Goal: Communication & Community: Answer question/provide support

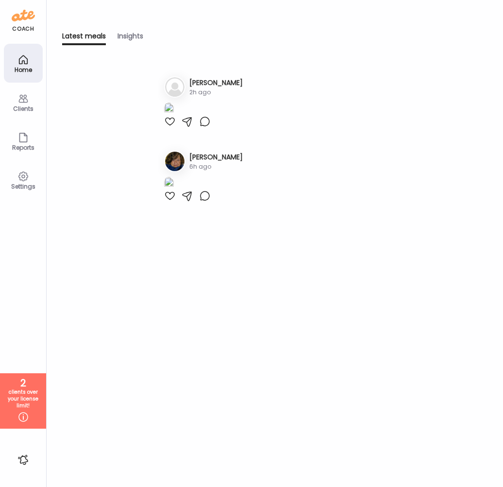
click at [503, 260] on div "Latest meals Insights Latest meals tracked 1. Ti [PERSON_NAME] 2h ago 2. Sh [PE…" at bounding box center [275, 243] width 456 height 487
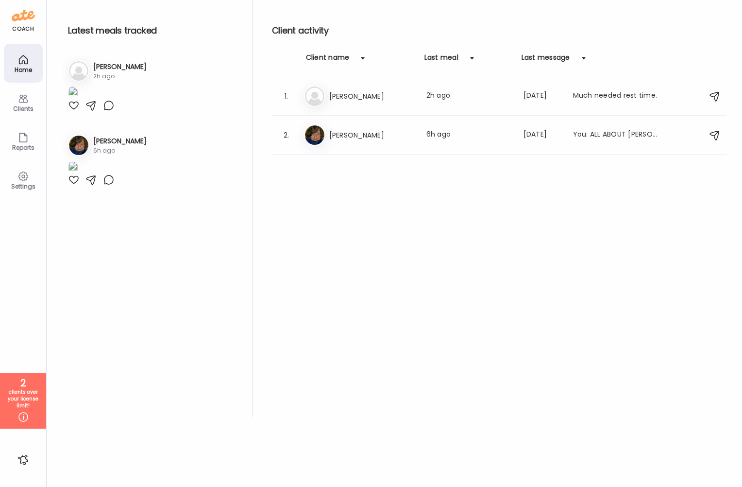
click at [20, 99] on icon at bounding box center [23, 99] width 12 height 12
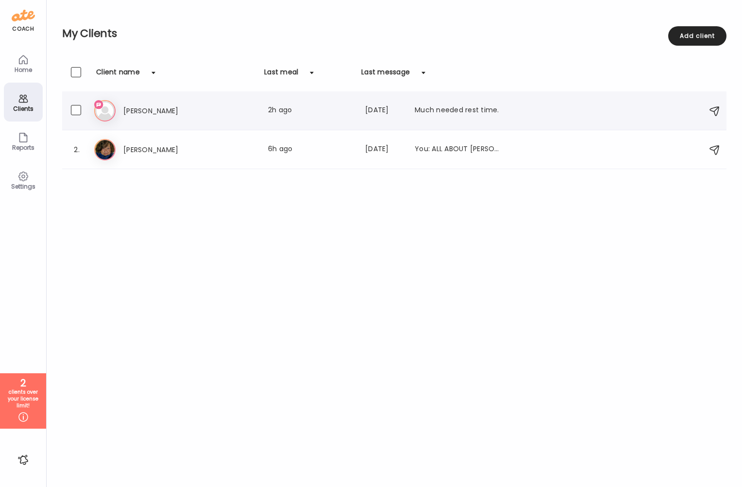
click at [223, 117] on div "Ti [PERSON_NAME] Last meal: 2h ago Last message: [DATE] Much needed rest time." at bounding box center [395, 110] width 603 height 21
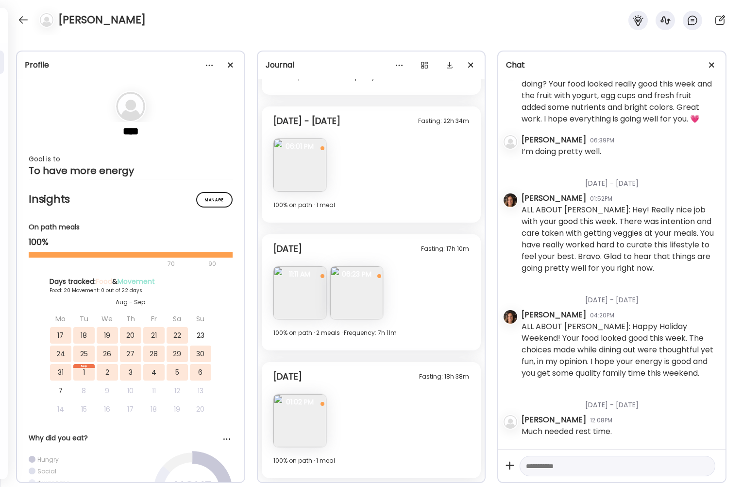
scroll to position [12247, 0]
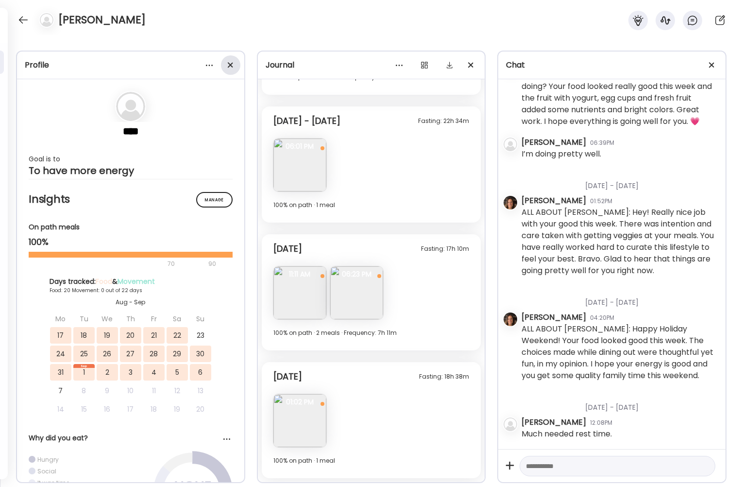
click at [229, 65] on div at bounding box center [230, 64] width 19 height 19
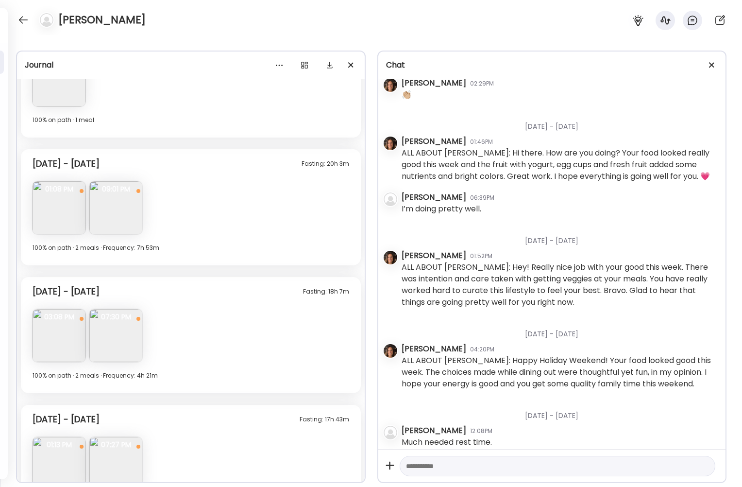
scroll to position [3734, 0]
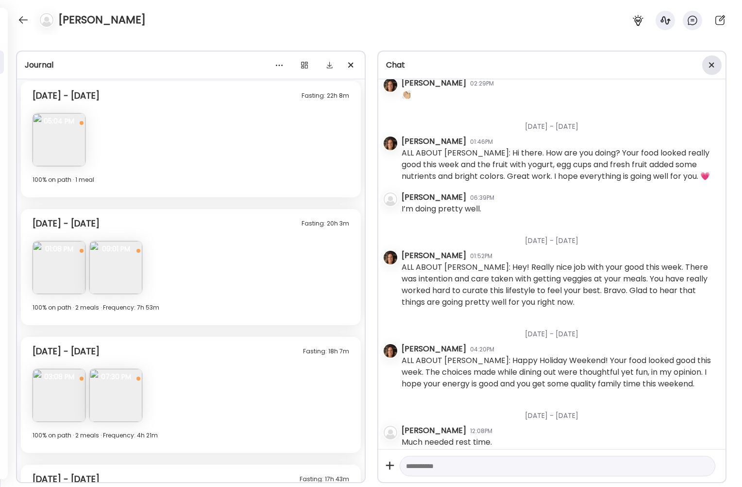
click at [503, 67] on div at bounding box center [711, 64] width 19 height 19
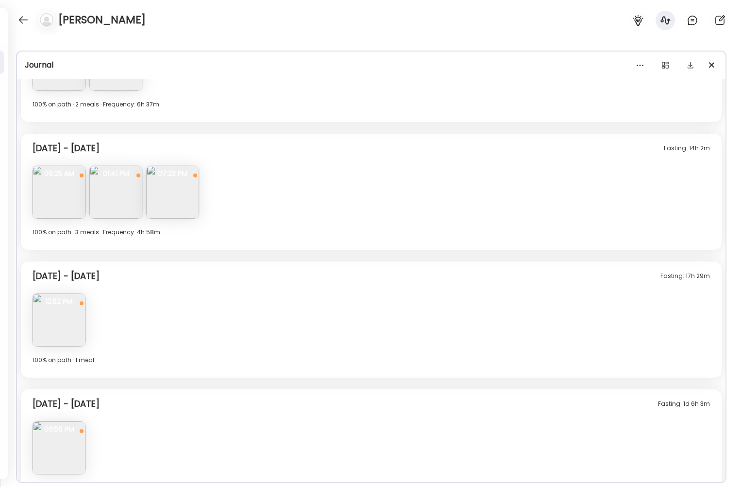
scroll to position [3151, 0]
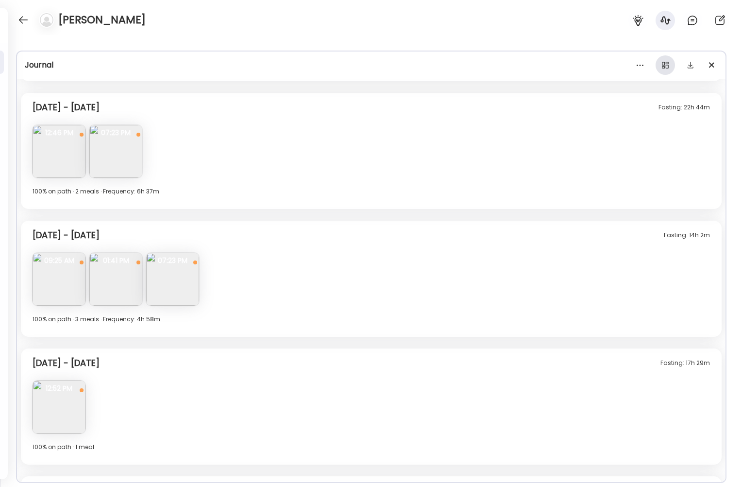
click at [503, 67] on div at bounding box center [665, 64] width 19 height 19
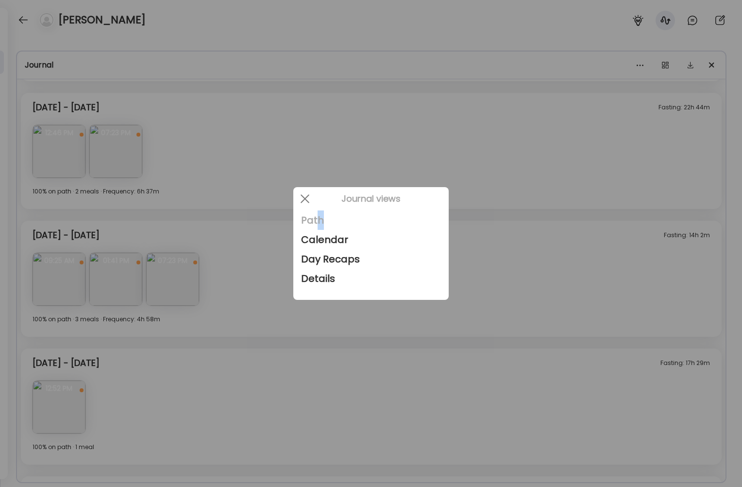
click at [323, 222] on div "Path" at bounding box center [371, 219] width 140 height 19
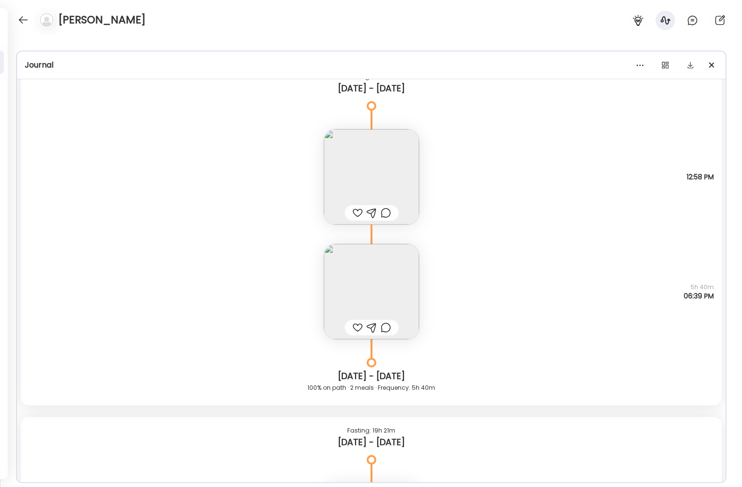
drag, startPoint x: 323, startPoint y: 222, endPoint x: 507, endPoint y: 167, distance: 191.6
click at [503, 168] on div "Note not added Questions not answered 12:58 PM" at bounding box center [371, 167] width 701 height 115
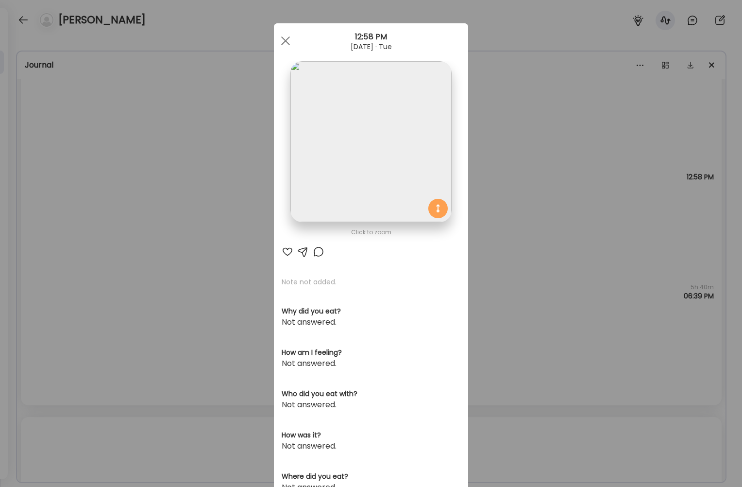
click at [279, 31] on div "12:58 PM" at bounding box center [371, 37] width 194 height 12
click at [279, 42] on div at bounding box center [285, 40] width 19 height 19
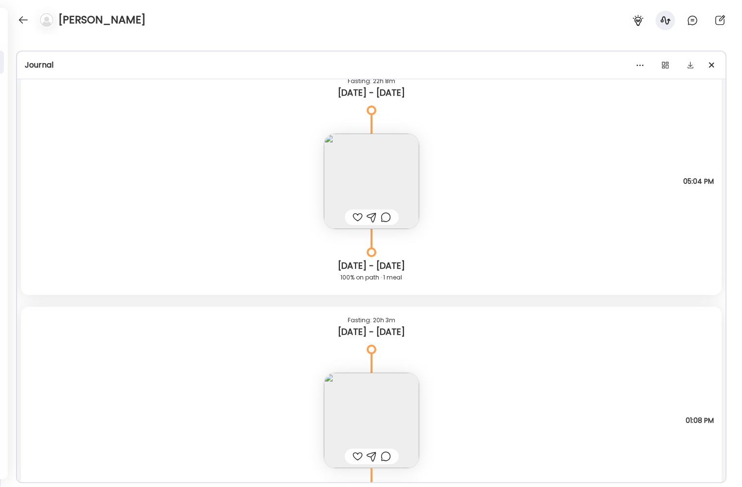
scroll to position [9586, 0]
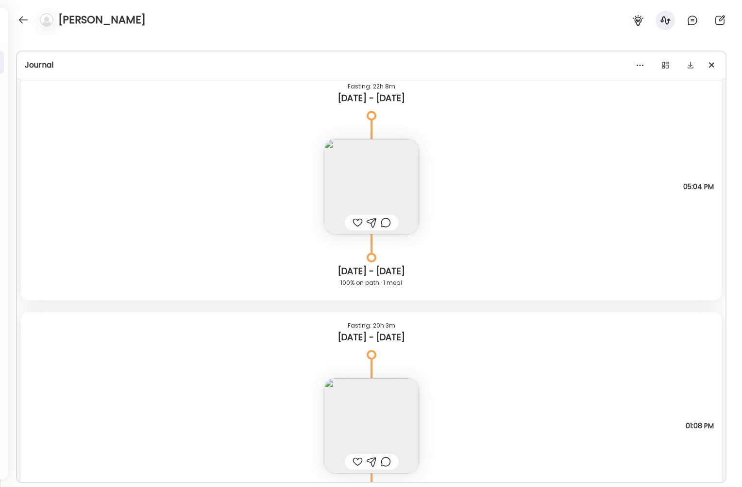
click at [348, 170] on img at bounding box center [371, 186] width 95 height 95
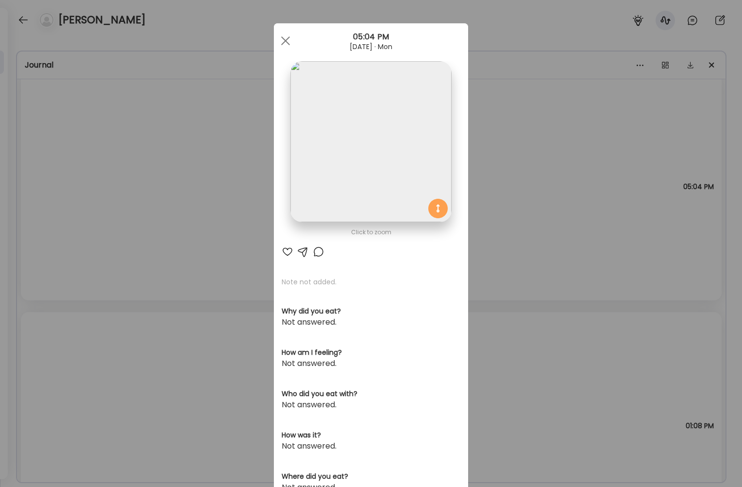
click at [503, 162] on div "Ate Coach Dashboard Wahoo! It’s official Take a moment to set up your Coach Pro…" at bounding box center [371, 243] width 742 height 487
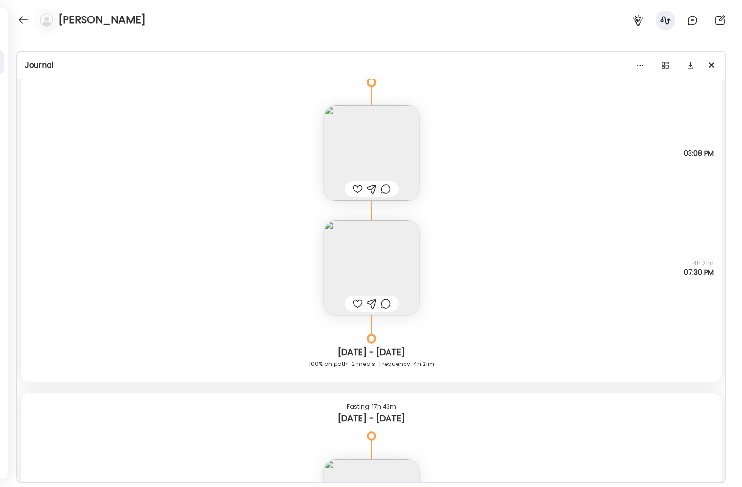
scroll to position [10314, 0]
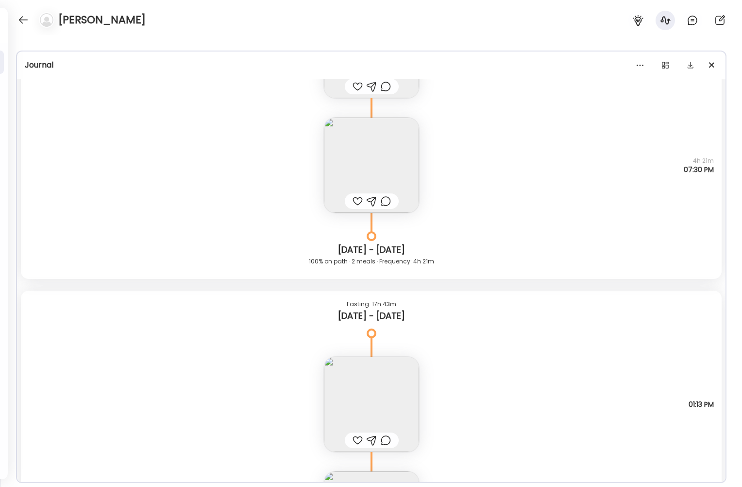
drag, startPoint x: 387, startPoint y: 148, endPoint x: 391, endPoint y: 149, distance: 5.1
click at [391, 149] on img at bounding box center [371, 165] width 95 height 95
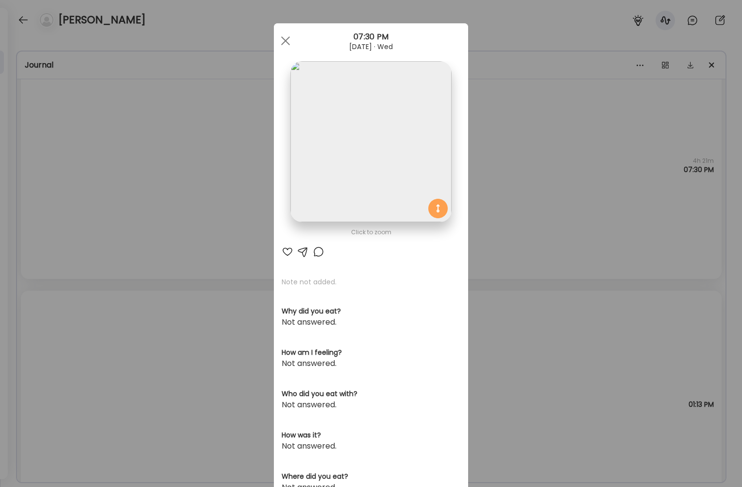
click at [503, 168] on div "Ate Coach Dashboard Wahoo! It’s official Take a moment to set up your Coach Pro…" at bounding box center [371, 243] width 742 height 487
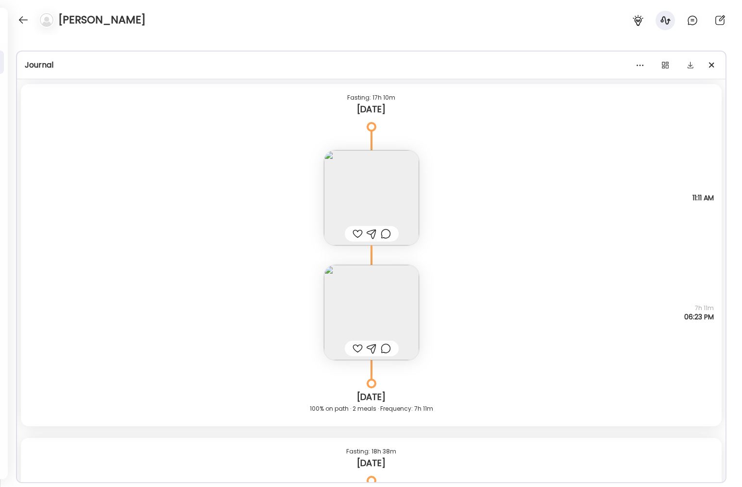
scroll to position [11140, 0]
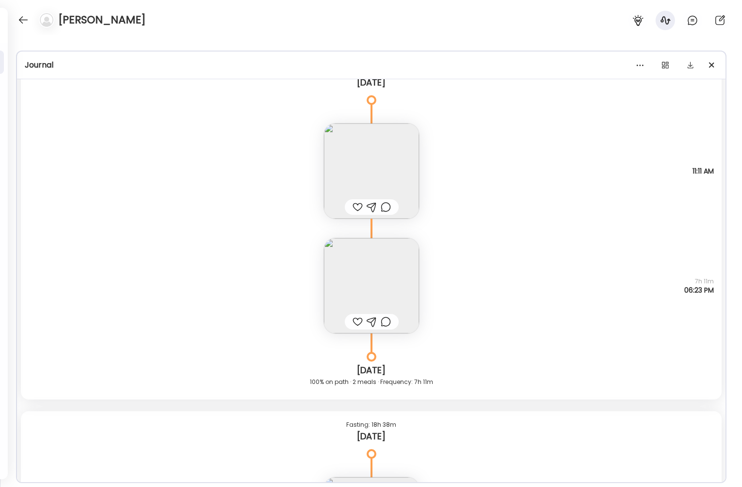
click at [368, 168] on img at bounding box center [371, 170] width 95 height 95
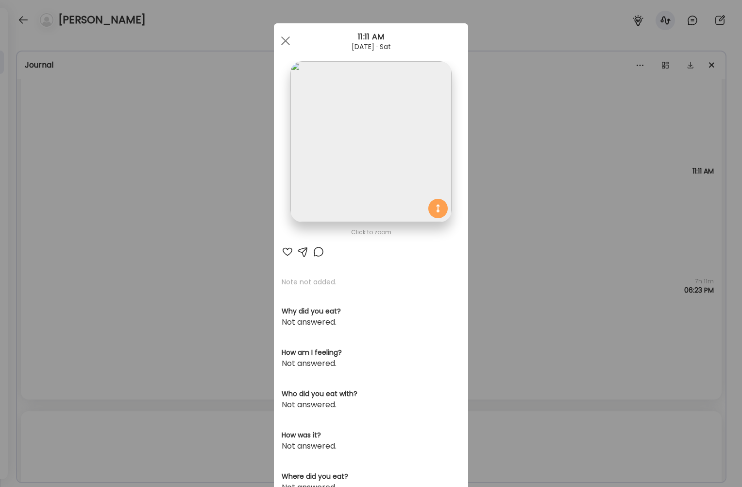
drag, startPoint x: 400, startPoint y: 151, endPoint x: 405, endPoint y: 153, distance: 5.2
click at [405, 153] on img at bounding box center [370, 141] width 161 height 161
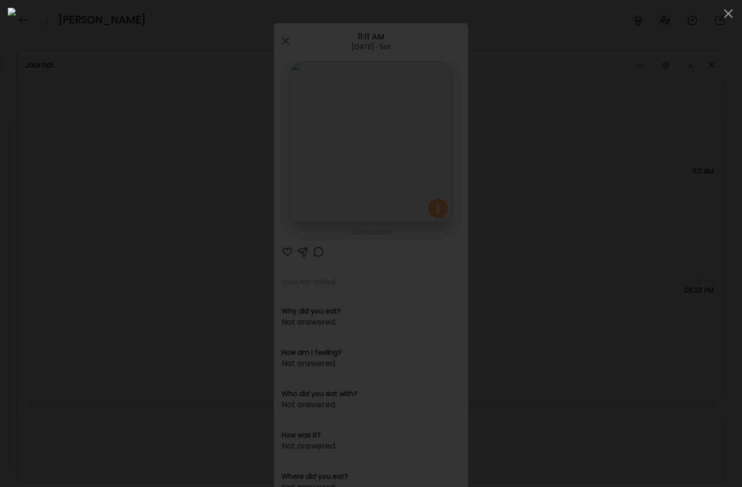
click at [503, 174] on div at bounding box center [371, 243] width 726 height 471
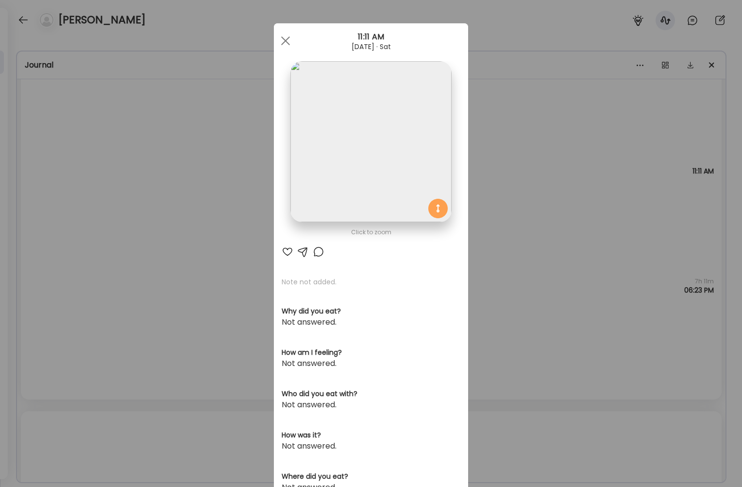
click at [503, 174] on div "Ate Coach Dashboard Wahoo! It’s official Take a moment to set up your Coach Pro…" at bounding box center [371, 243] width 742 height 487
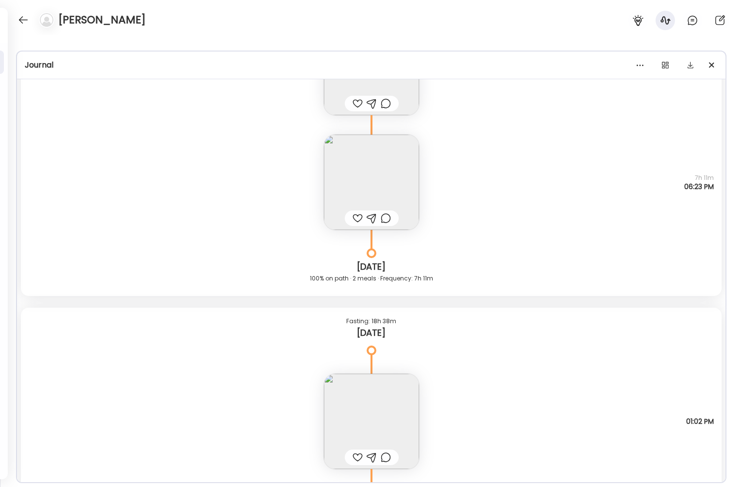
scroll to position [11311, 0]
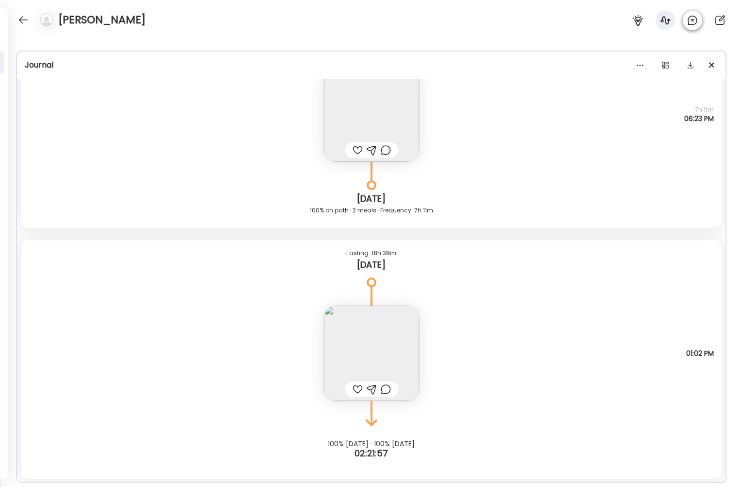
click at [503, 22] on icon at bounding box center [693, 21] width 12 height 12
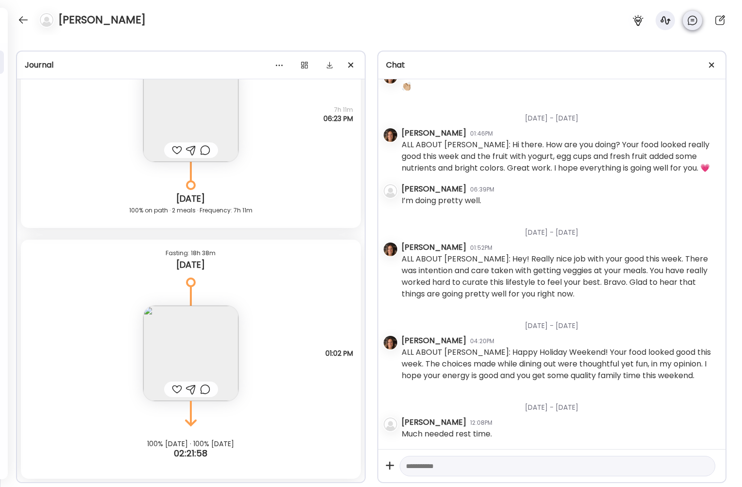
scroll to position [10161, 0]
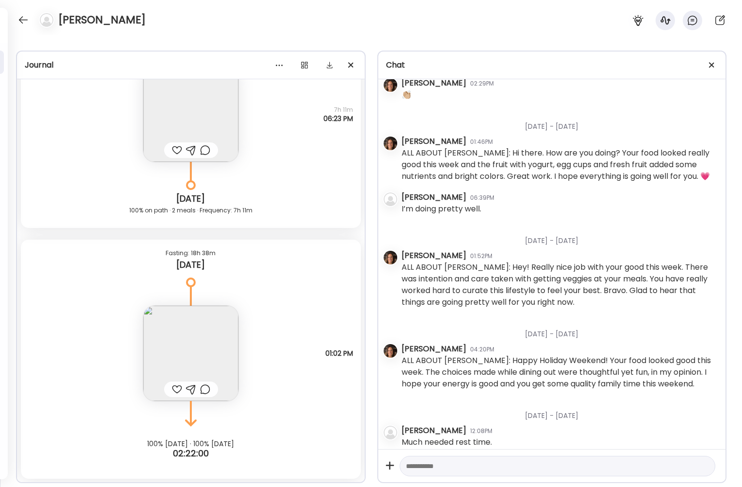
click at [503, 462] on div at bounding box center [558, 465] width 316 height 21
click at [503, 472] on div at bounding box center [558, 465] width 316 height 21
click at [503, 464] on textarea at bounding box center [549, 466] width 286 height 12
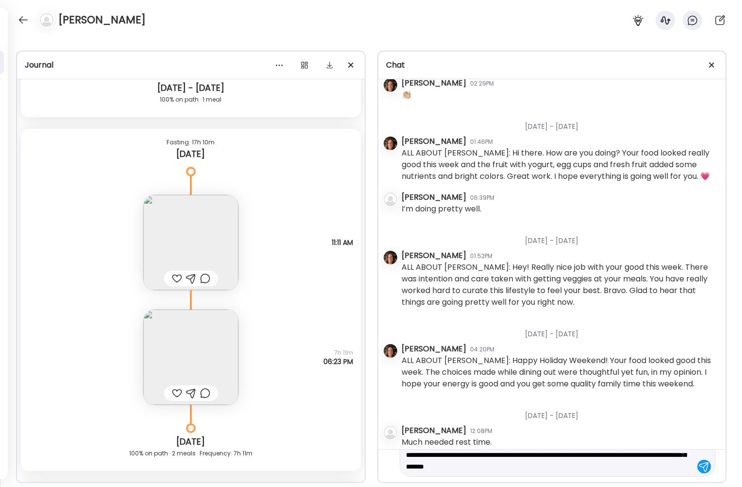
scroll to position [34, 0]
click at [200, 248] on img at bounding box center [190, 242] width 95 height 95
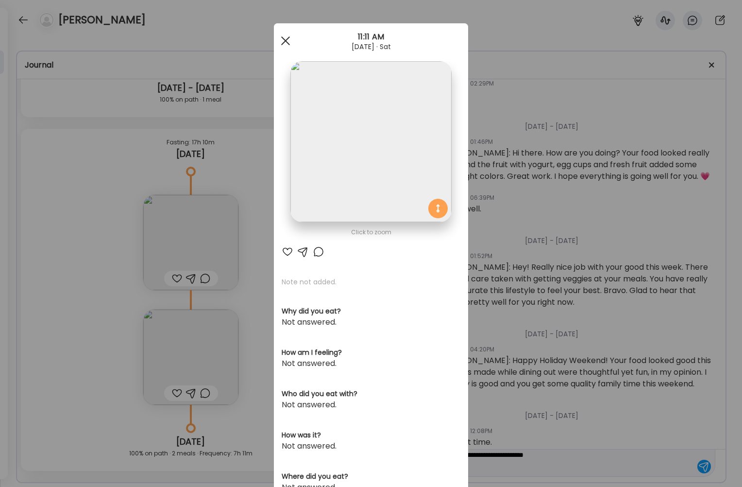
click at [281, 33] on div at bounding box center [285, 40] width 19 height 19
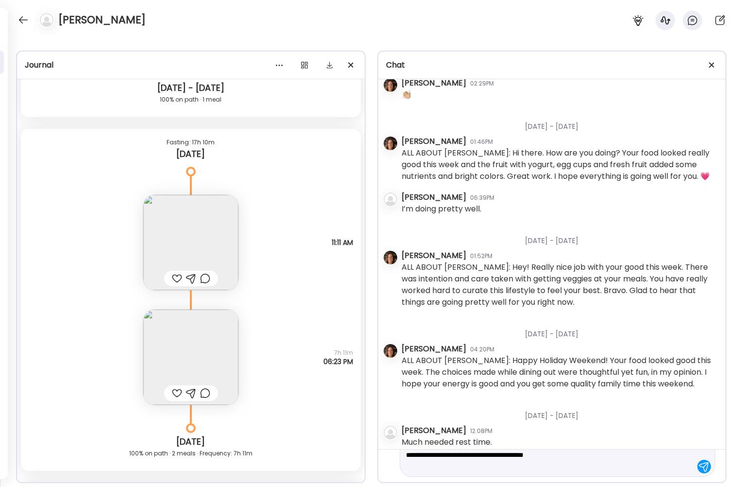
click at [503, 465] on textarea "**********" at bounding box center [549, 448] width 286 height 47
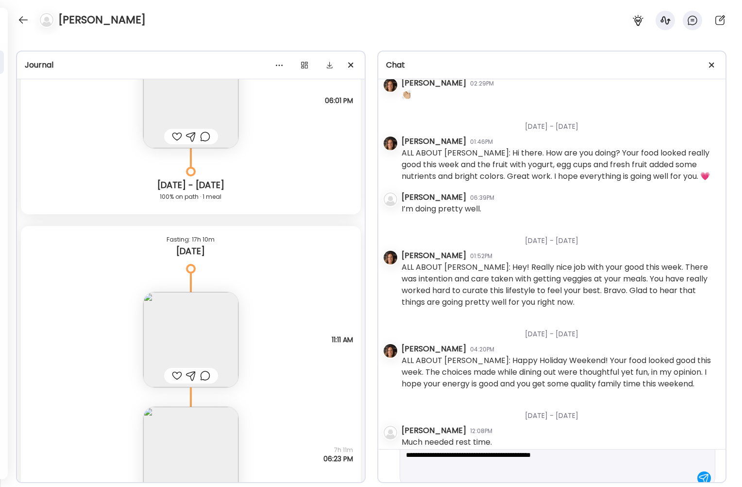
scroll to position [57, 0]
type textarea "**********"
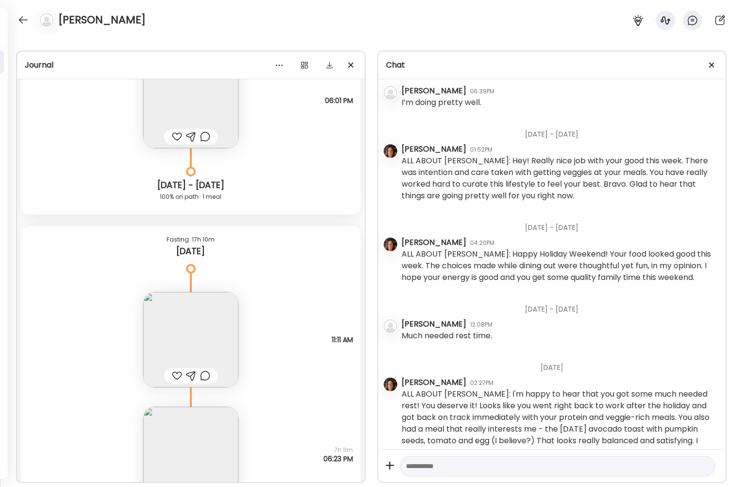
scroll to position [10277, 0]
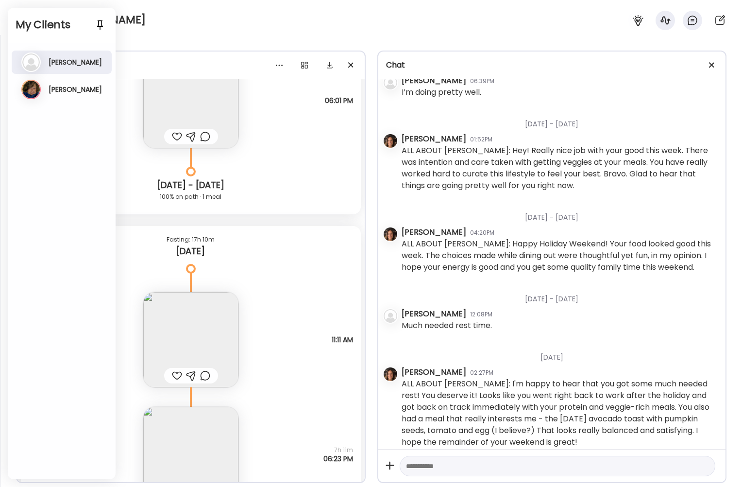
click at [129, 34] on div "[PERSON_NAME]" at bounding box center [371, 17] width 742 height 35
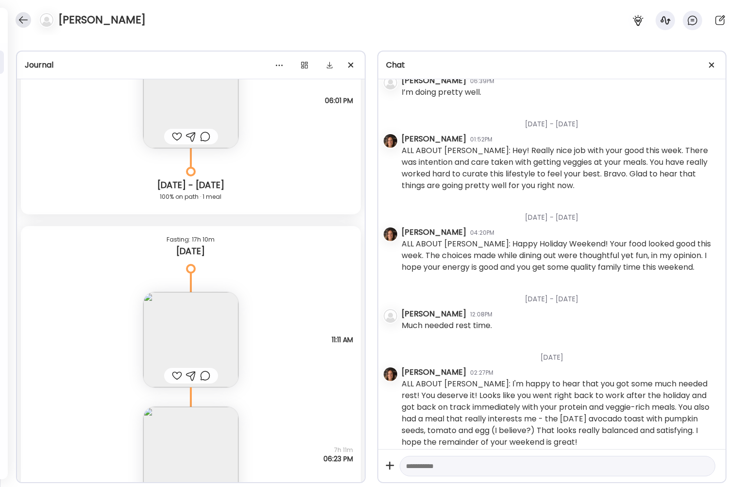
click at [27, 17] on div at bounding box center [24, 20] width 16 height 16
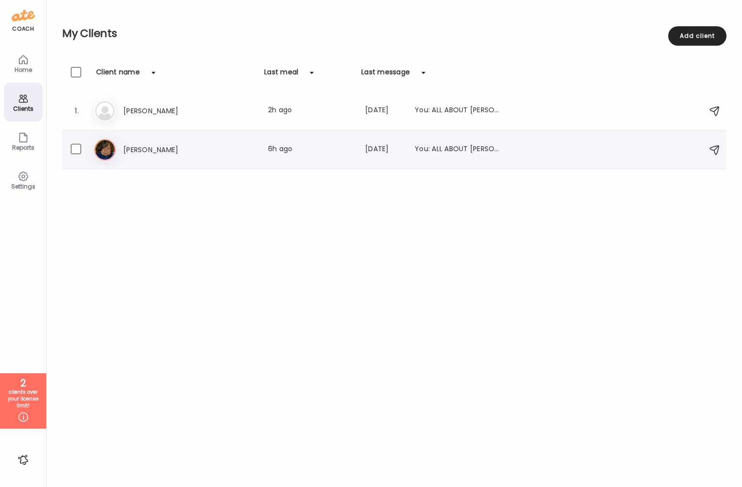
click at [203, 158] on div "Sh [PERSON_NAME] Last meal: 6h ago Last message: [DATE] You: ALL ABOUT [PERSON_…" at bounding box center [395, 149] width 603 height 21
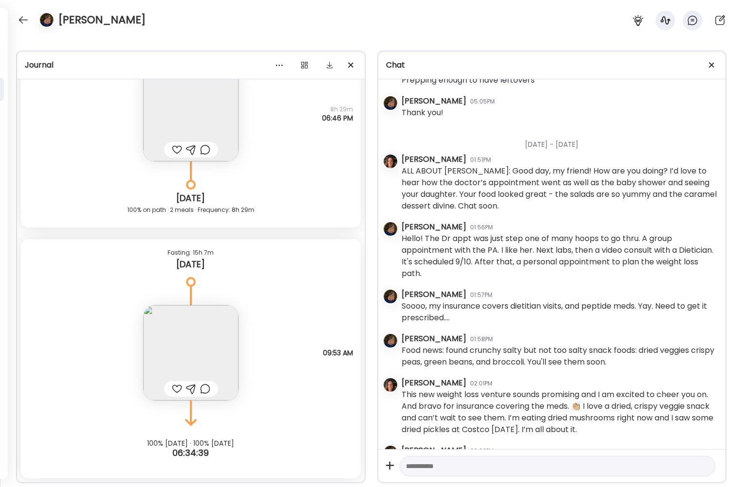
scroll to position [18855, 0]
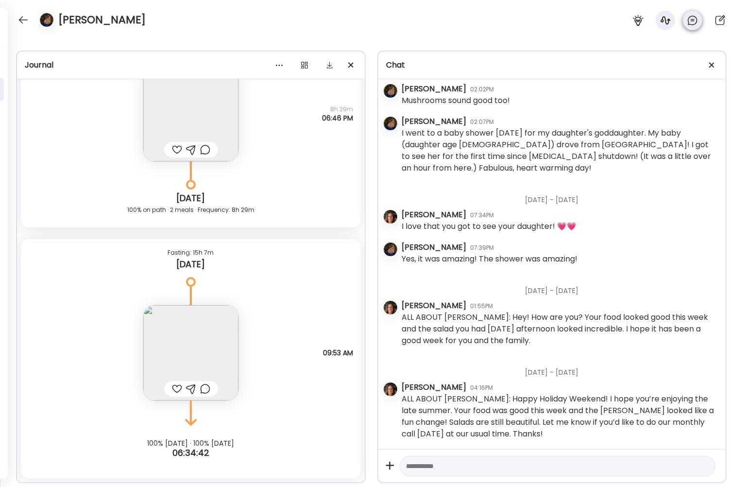
click at [503, 22] on icon at bounding box center [693, 21] width 12 height 12
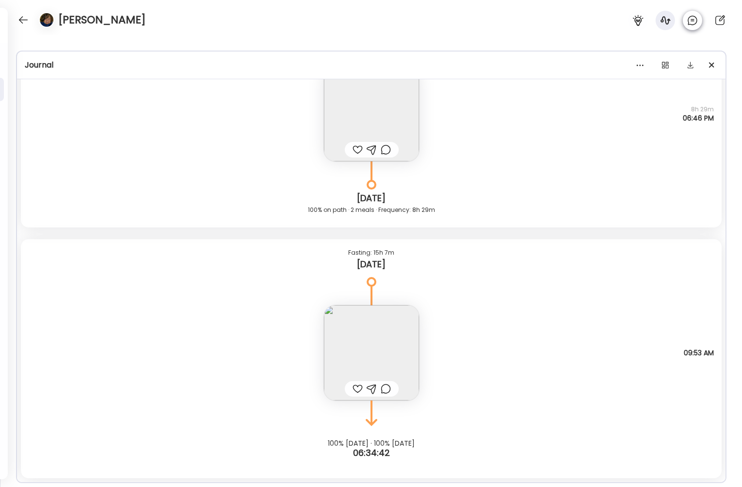
scroll to position [516836, 0]
click at [503, 24] on icon at bounding box center [692, 20] width 9 height 9
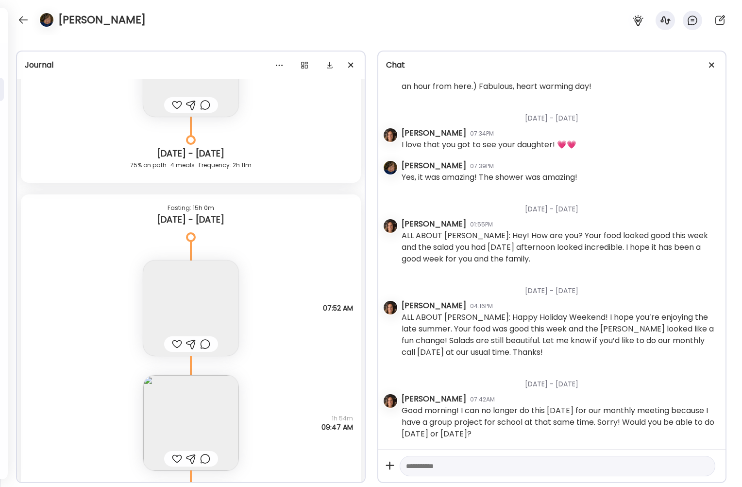
scroll to position [12584, 0]
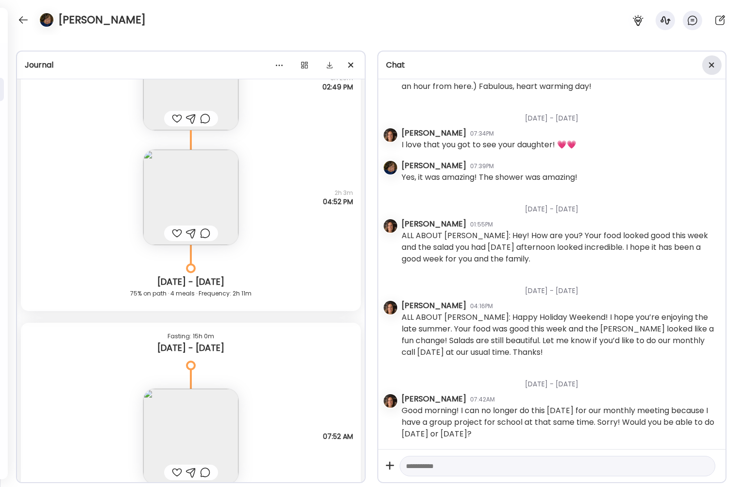
click at [503, 71] on div at bounding box center [711, 64] width 19 height 19
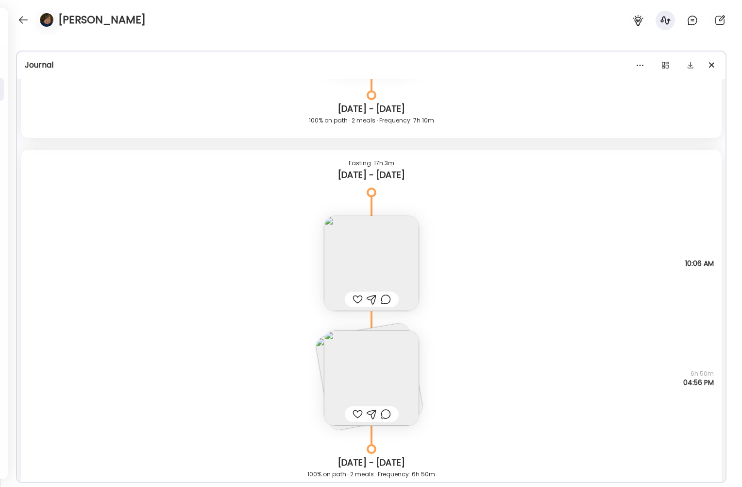
scroll to position [11127, 0]
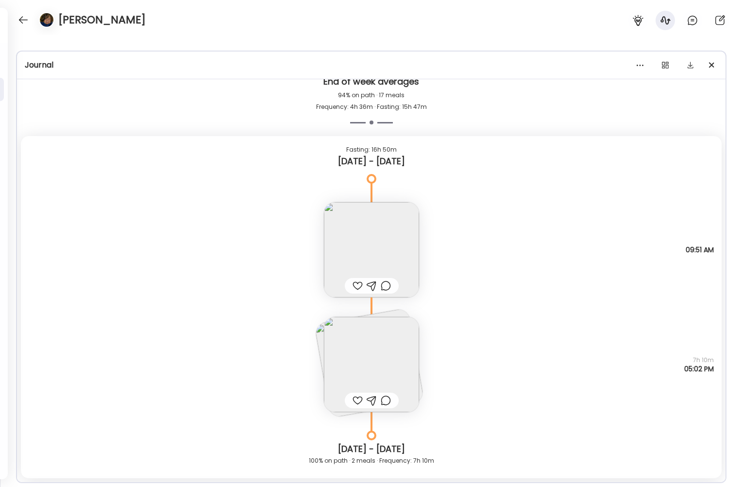
click at [370, 230] on img at bounding box center [371, 249] width 95 height 95
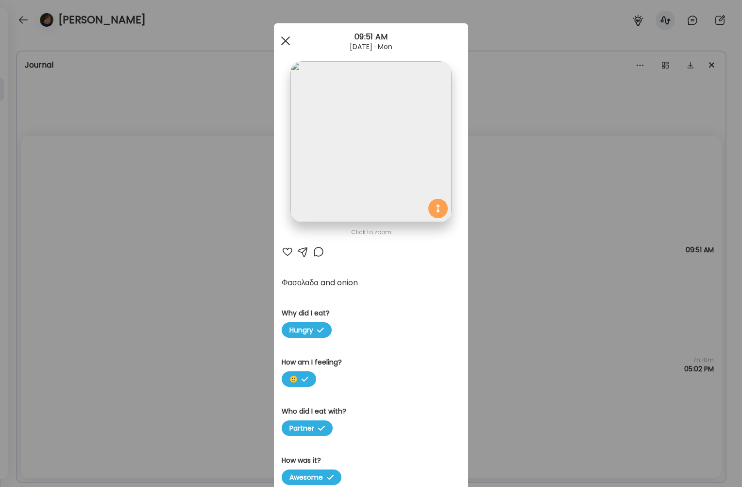
click at [286, 41] on div at bounding box center [285, 40] width 19 height 19
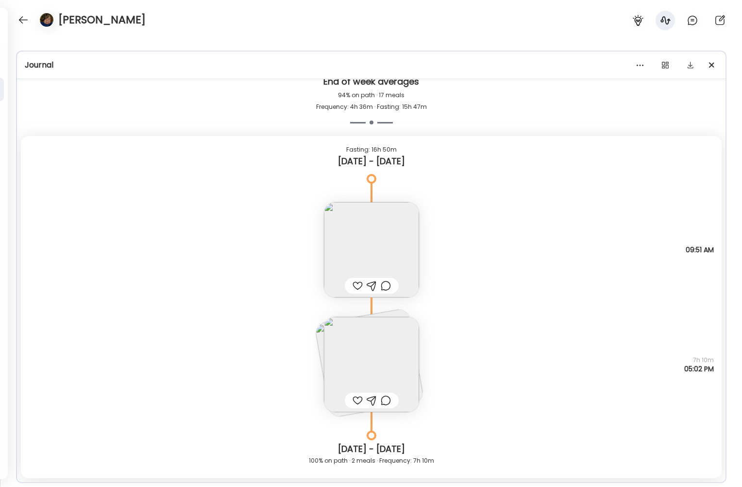
click at [396, 379] on img at bounding box center [371, 364] width 95 height 95
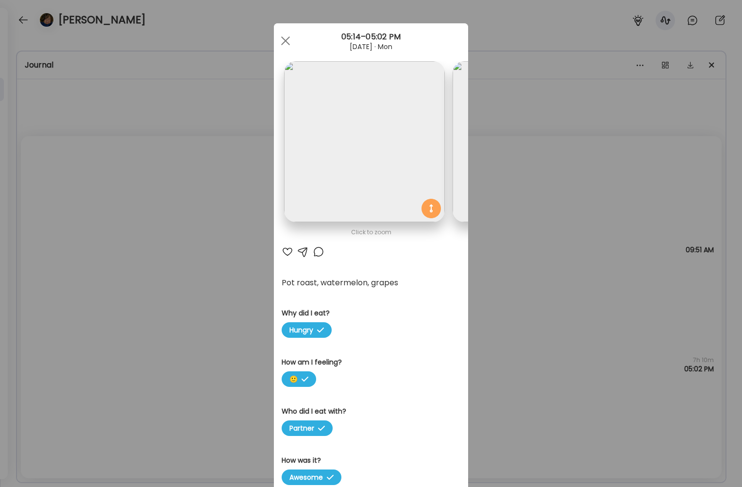
scroll to position [0, 0]
click at [207, 181] on div "Ate Coach Dashboard Wahoo! It’s official Take a moment to set up your Coach Pro…" at bounding box center [371, 243] width 742 height 487
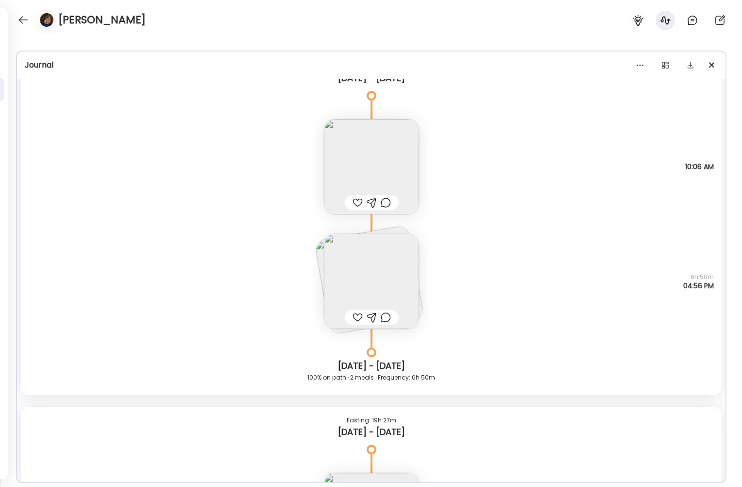
scroll to position [11564, 0]
click at [355, 259] on img at bounding box center [371, 280] width 95 height 95
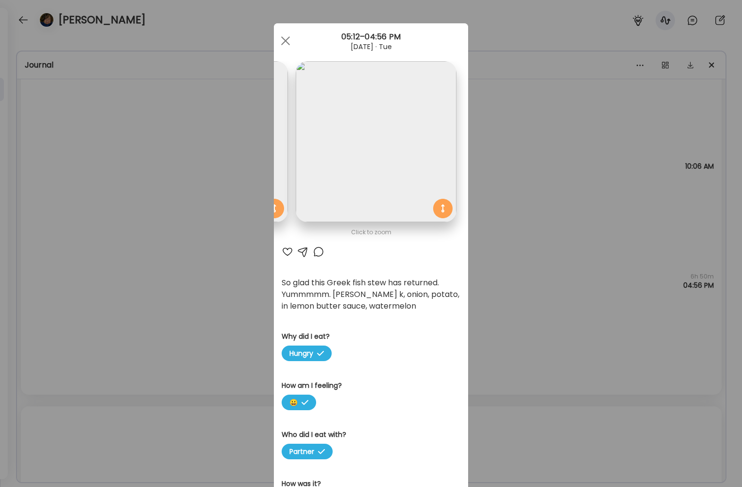
click at [337, 236] on div "Click to zoom" at bounding box center [371, 232] width 179 height 12
click at [503, 221] on div "Ate Coach Dashboard Wahoo! It’s official Take a moment to set up your Coach Pro…" at bounding box center [371, 243] width 742 height 487
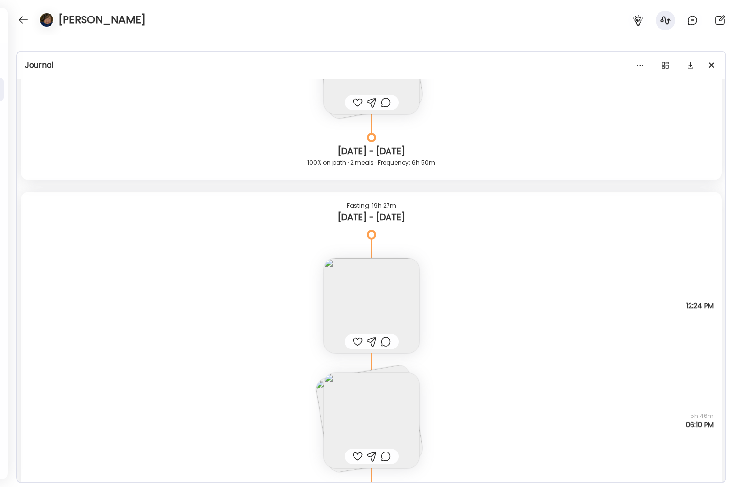
scroll to position [11953, 0]
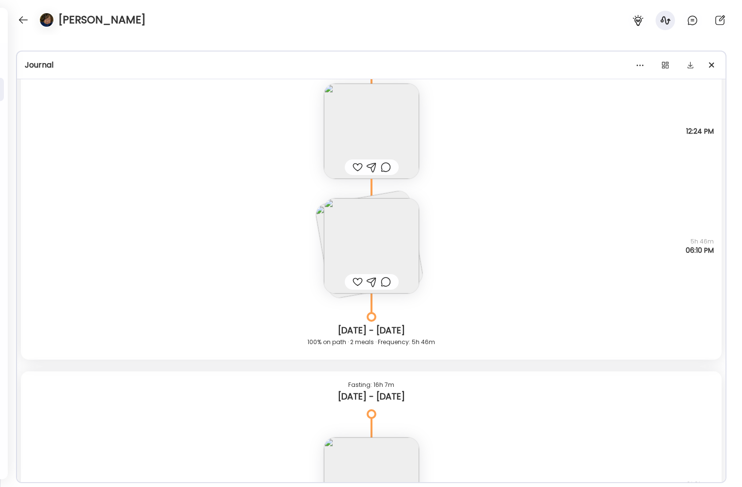
click at [372, 127] on img at bounding box center [371, 131] width 95 height 95
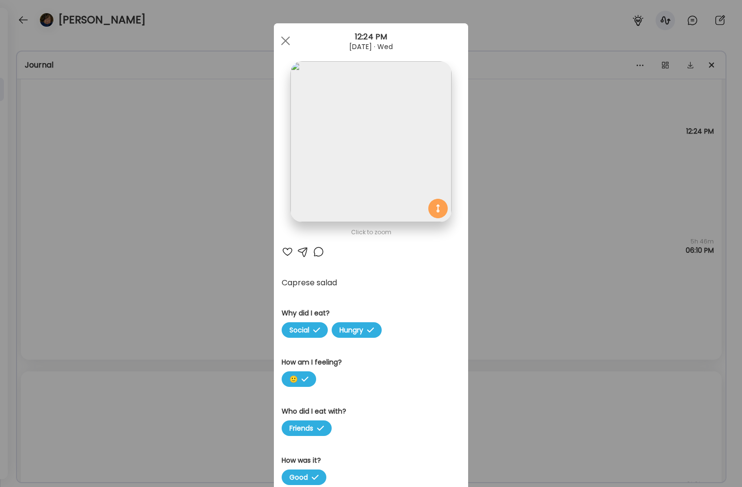
click at [503, 211] on div "Ate Coach Dashboard Wahoo! It’s official Take a moment to set up your Coach Pro…" at bounding box center [371, 243] width 742 height 487
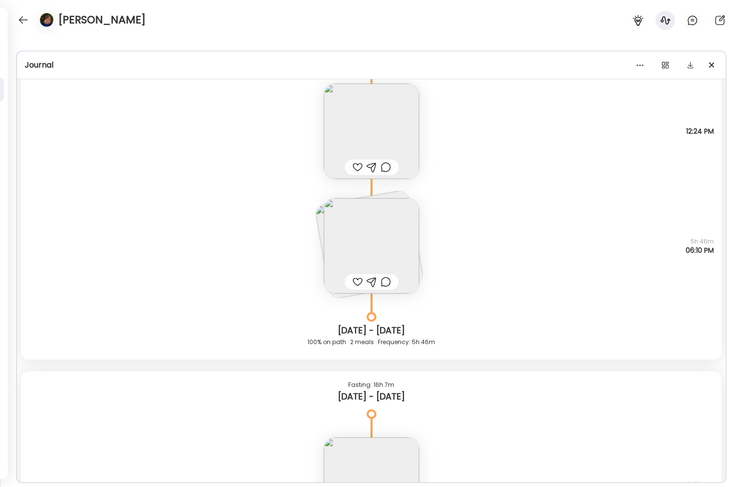
click at [347, 234] on img at bounding box center [371, 245] width 95 height 95
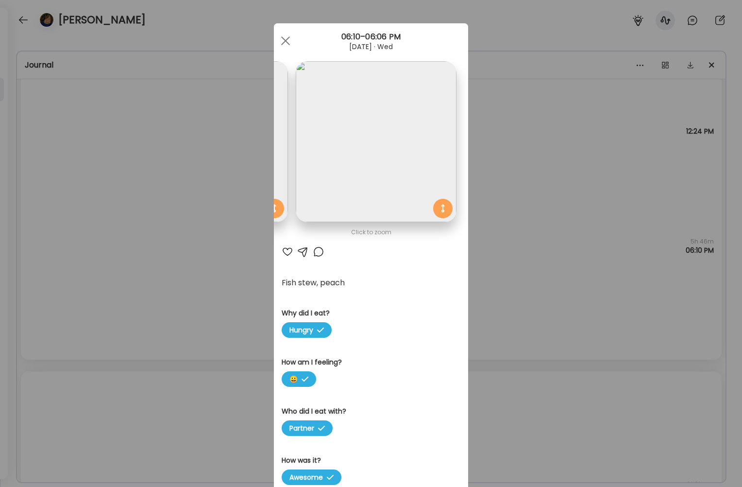
scroll to position [0, 0]
click at [503, 270] on div "Ate Coach Dashboard Wahoo! It’s official Take a moment to set up your Coach Pro…" at bounding box center [371, 243] width 742 height 487
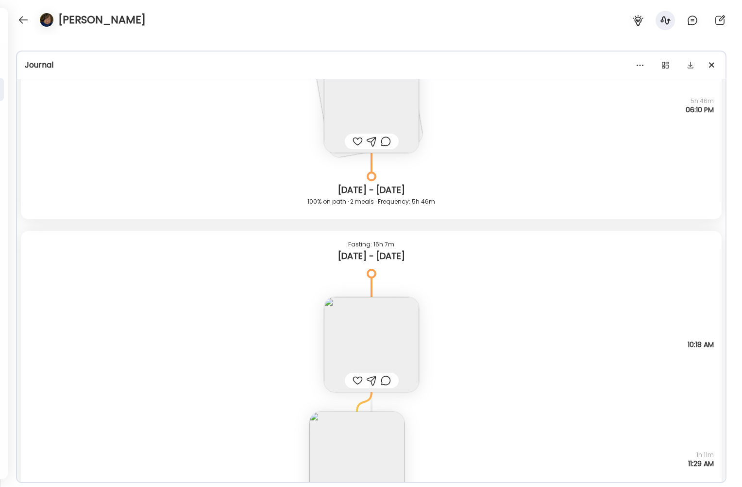
scroll to position [12244, 0]
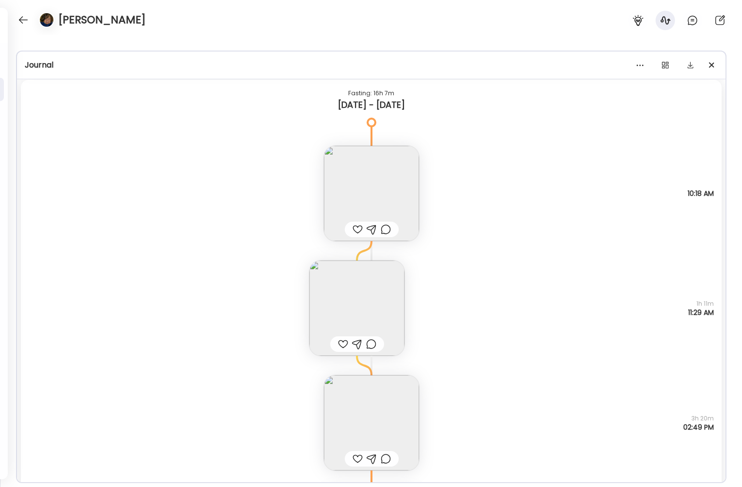
click at [370, 178] on img at bounding box center [371, 193] width 95 height 95
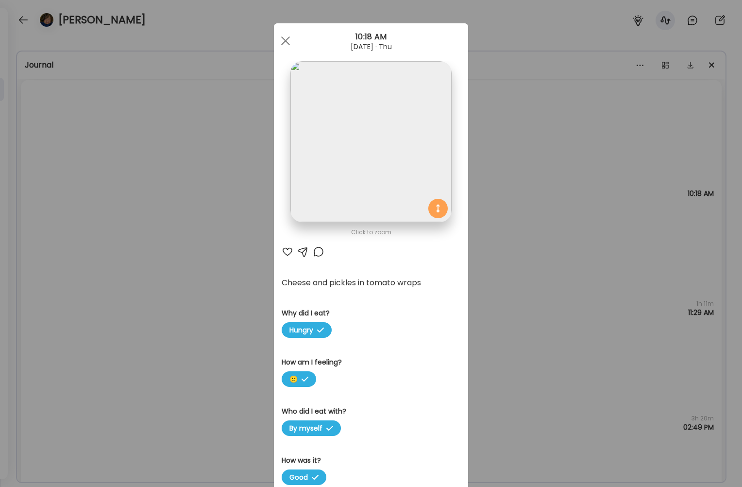
click at [503, 240] on div "Ate Coach Dashboard Wahoo! It’s official Take a moment to set up your Coach Pro…" at bounding box center [371, 243] width 742 height 487
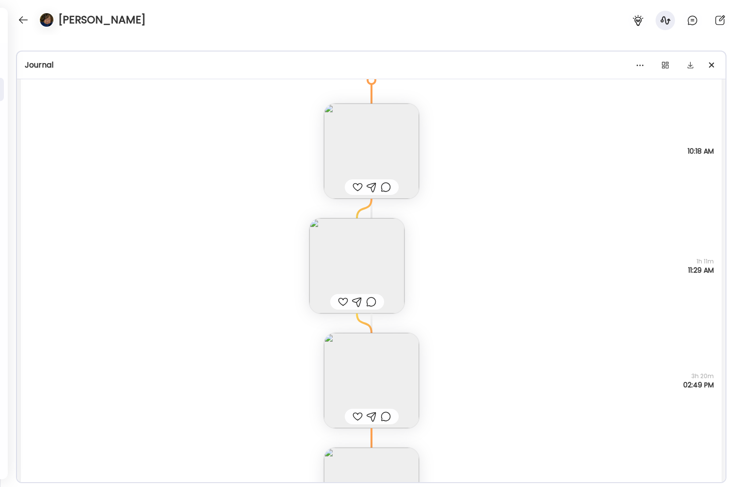
scroll to position [12390, 0]
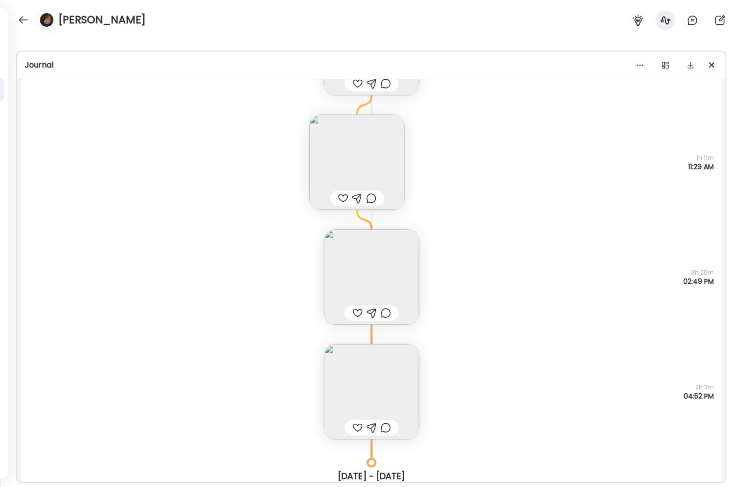
click at [385, 171] on img at bounding box center [356, 162] width 95 height 95
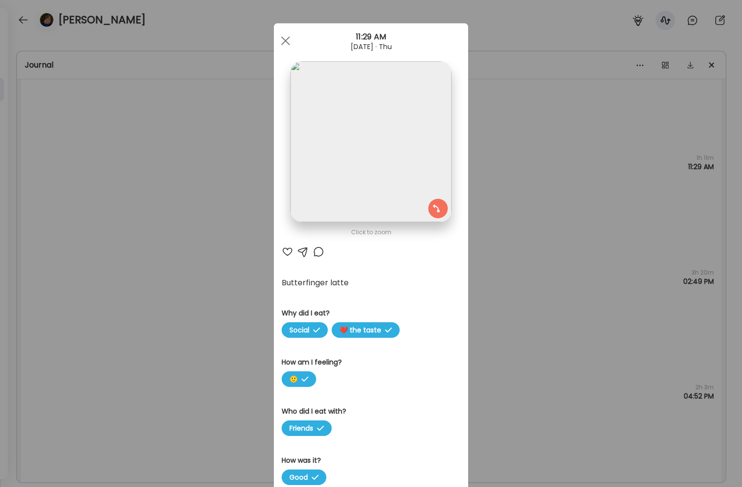
click at [503, 224] on div "Ate Coach Dashboard Wahoo! It’s official Take a moment to set up your Coach Pro…" at bounding box center [371, 243] width 742 height 487
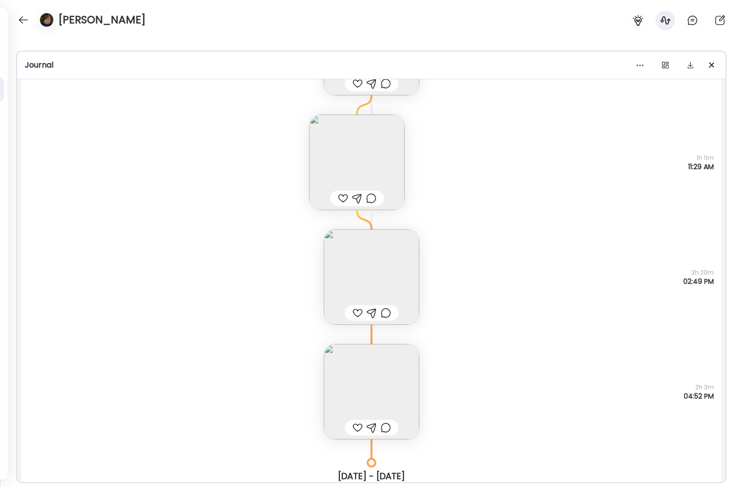
click at [396, 285] on img at bounding box center [371, 276] width 95 height 95
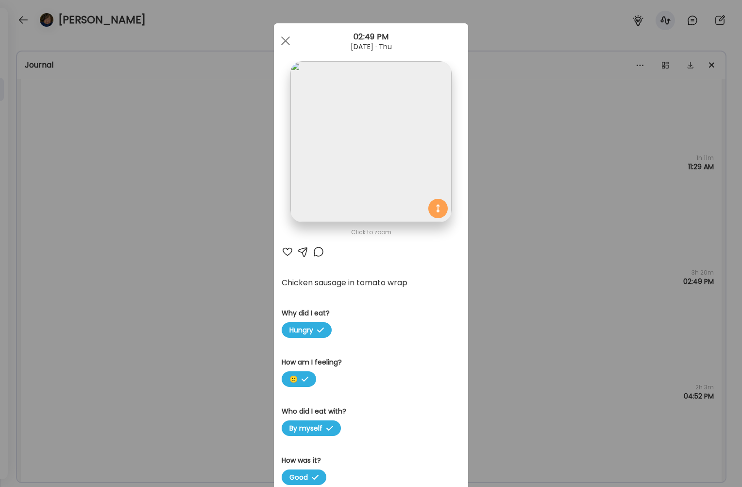
click at [503, 299] on div "Ate Coach Dashboard Wahoo! It’s official Take a moment to set up your Coach Pro…" at bounding box center [371, 243] width 742 height 487
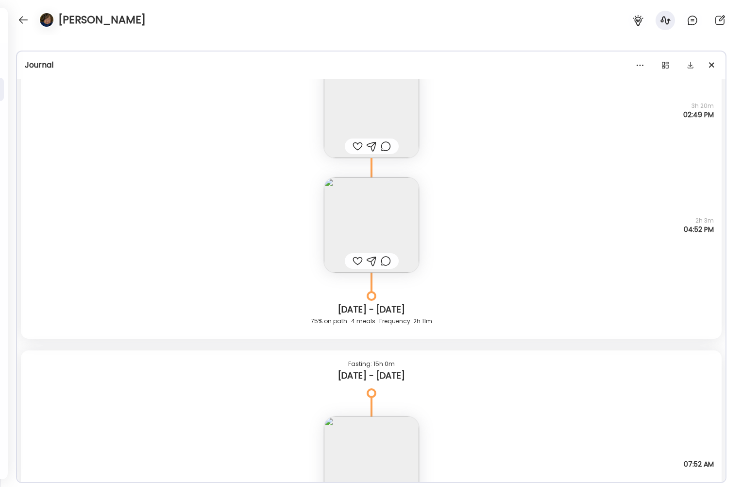
scroll to position [12584, 0]
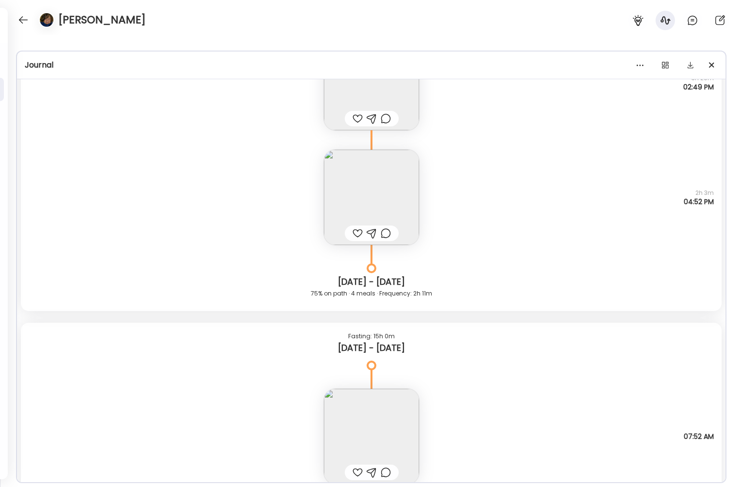
click at [349, 173] on img at bounding box center [371, 197] width 95 height 95
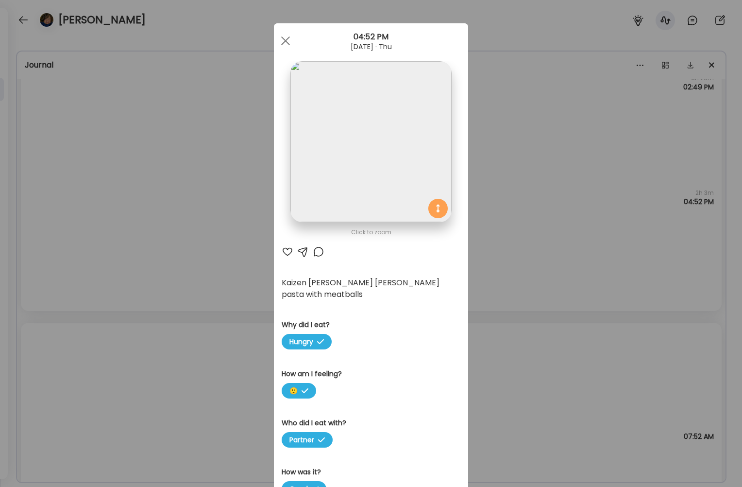
click at [503, 266] on div "Ate Coach Dashboard Wahoo! It’s official Take a moment to set up your Coach Pro…" at bounding box center [371, 243] width 742 height 487
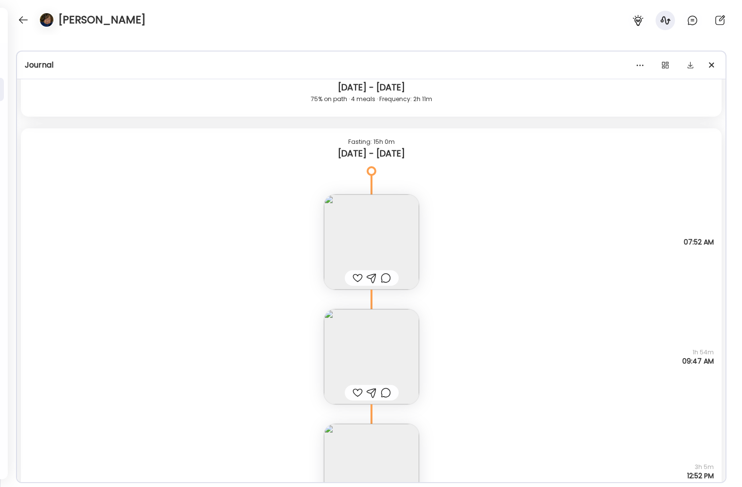
scroll to position [12875, 0]
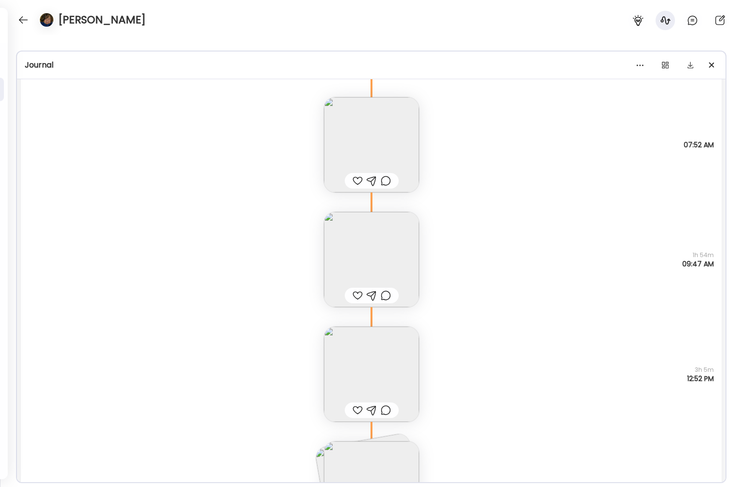
click at [391, 122] on img at bounding box center [371, 144] width 95 height 95
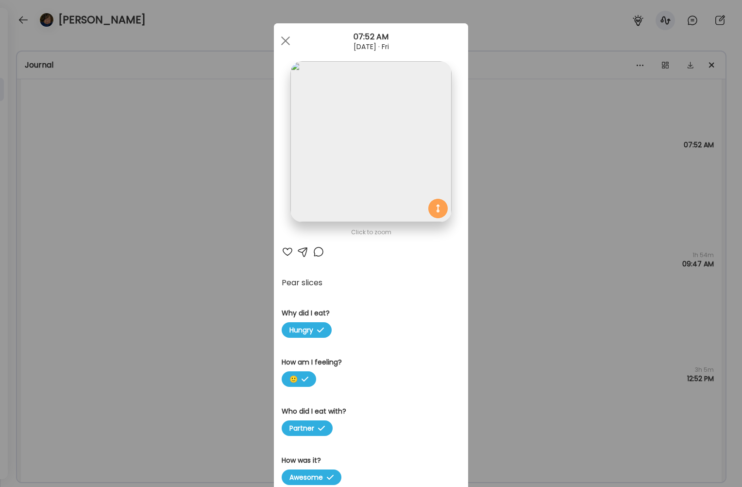
click at [503, 228] on div "Ate Coach Dashboard Wahoo! It’s official Take a moment to set up your Coach Pro…" at bounding box center [371, 243] width 742 height 487
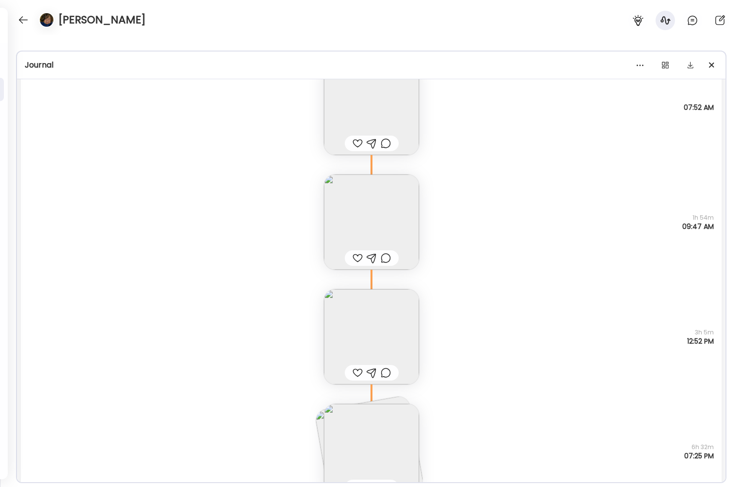
scroll to position [12973, 0]
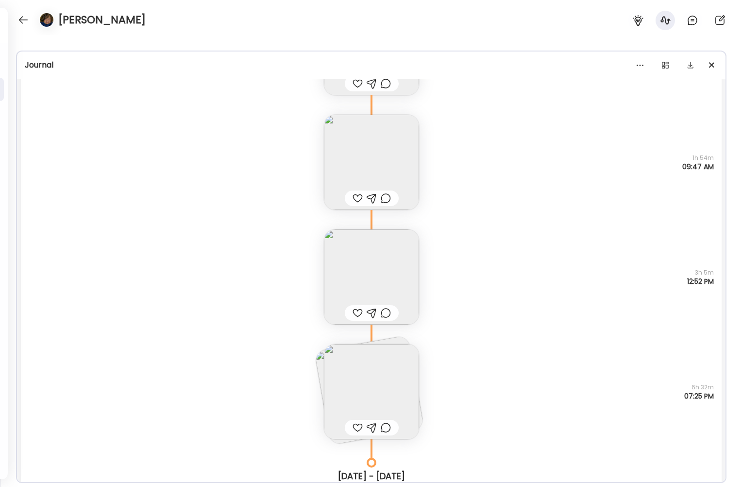
click at [409, 357] on img at bounding box center [371, 391] width 95 height 95
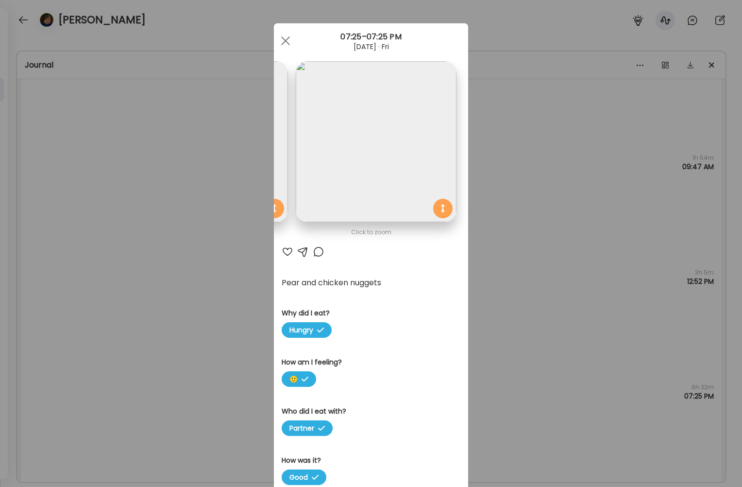
scroll to position [0, 0]
click at [503, 210] on div "Ate Coach Dashboard Wahoo! It’s official Take a moment to set up your Coach Pro…" at bounding box center [371, 243] width 742 height 487
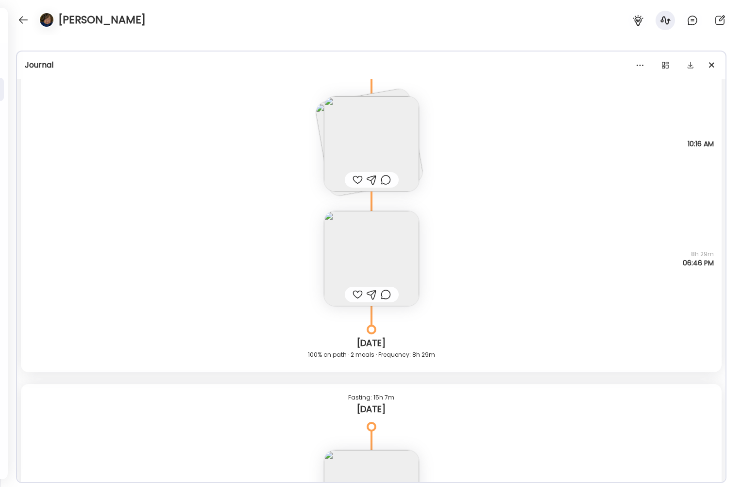
scroll to position [13410, 0]
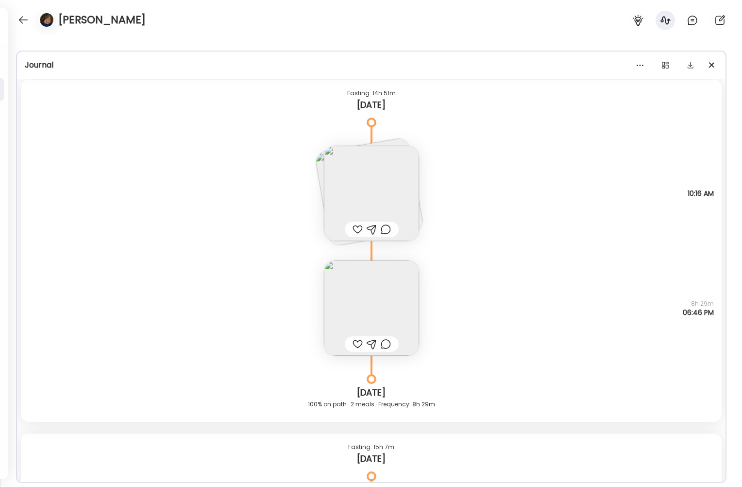
click at [395, 166] on img at bounding box center [371, 193] width 95 height 95
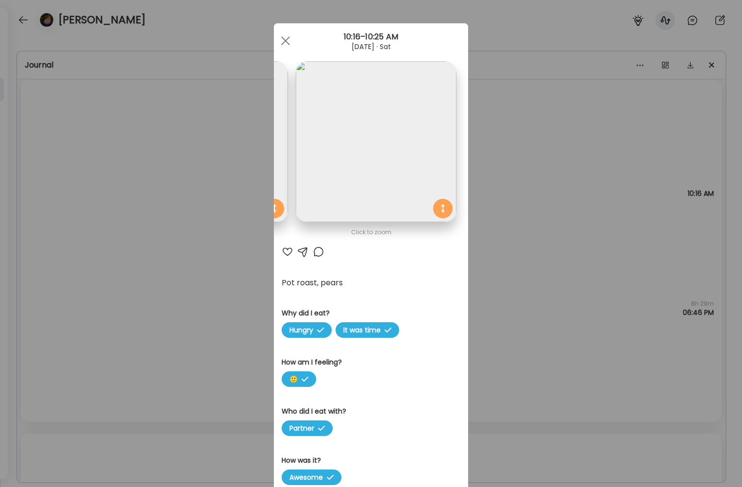
scroll to position [0, 0]
click at [499, 223] on div "Ate Coach Dashboard Wahoo! It’s official Take a moment to set up your Coach Pro…" at bounding box center [371, 243] width 742 height 487
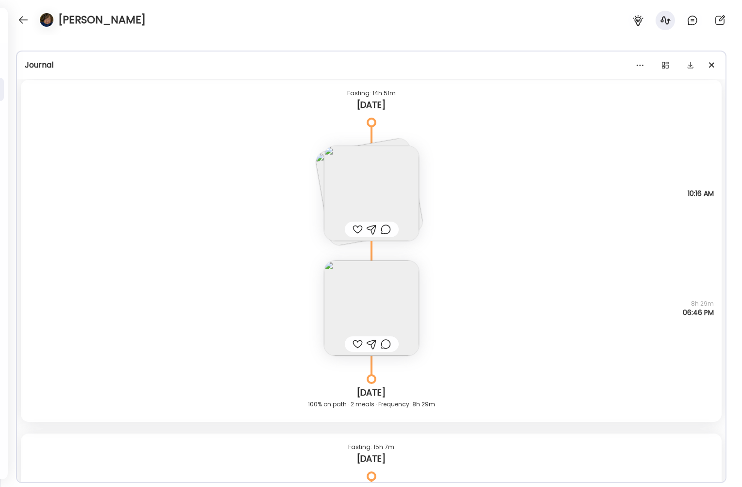
scroll to position [13603, 0]
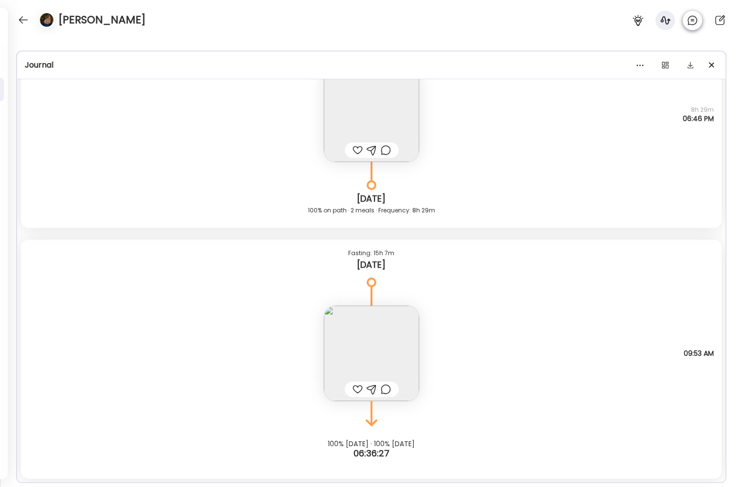
click at [503, 21] on icon at bounding box center [692, 21] width 3 height 0
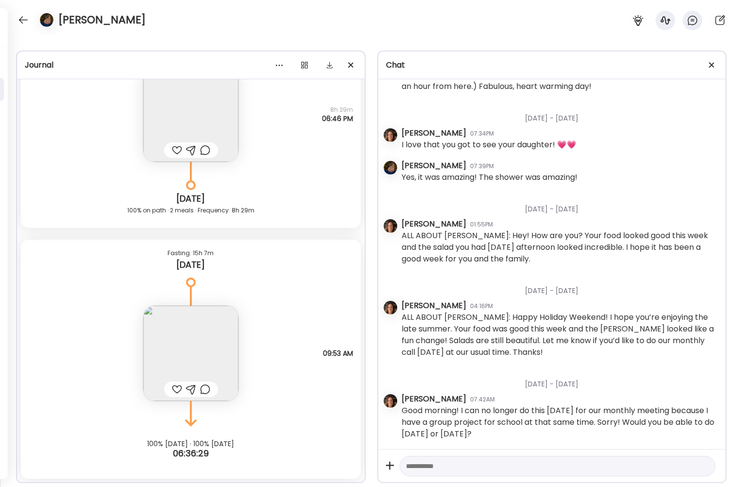
scroll to position [18937, 0]
click at [503, 469] on textarea at bounding box center [549, 466] width 286 height 12
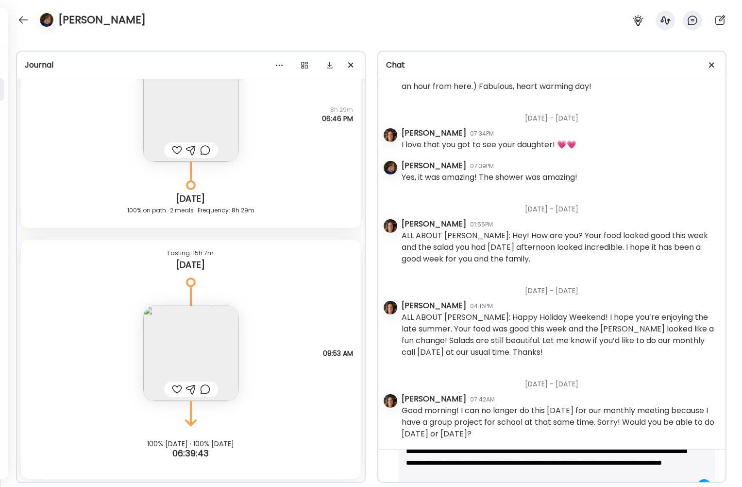
scroll to position [50, 0]
drag, startPoint x: 671, startPoint y: 462, endPoint x: 686, endPoint y: 455, distance: 16.5
click at [503, 455] on div "**********" at bounding box center [558, 450] width 316 height 90
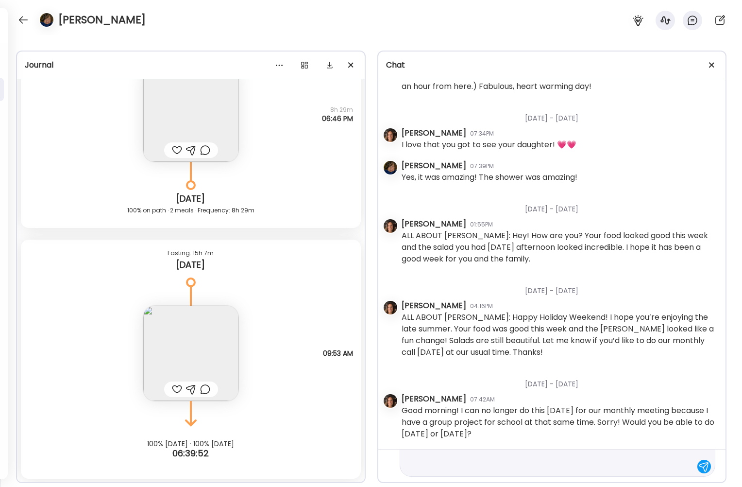
click at [503, 457] on textarea "**********" at bounding box center [549, 431] width 286 height 82
click at [503, 468] on textarea "**********" at bounding box center [549, 431] width 286 height 82
type textarea "**********"
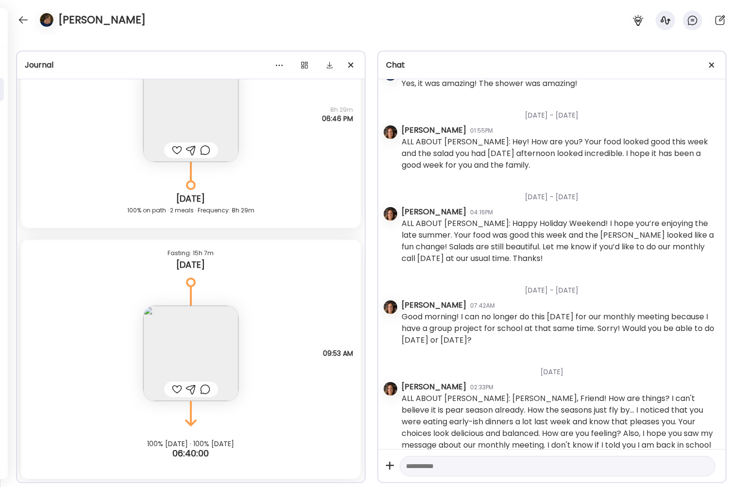
scroll to position [19077, 0]
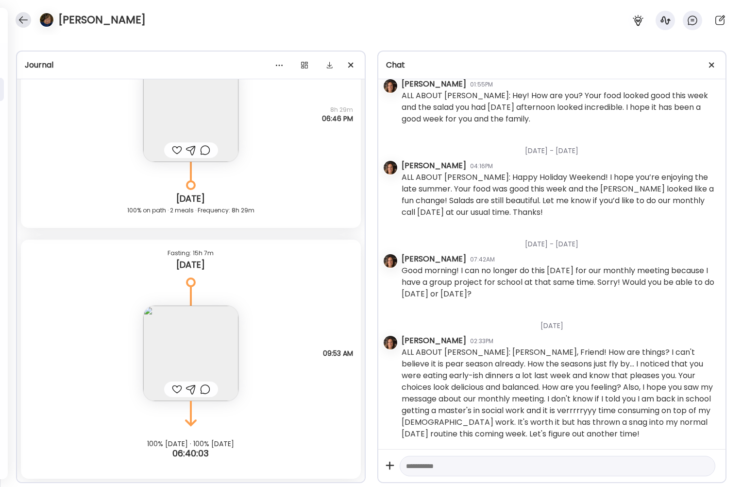
click at [18, 18] on div at bounding box center [24, 20] width 16 height 16
